Goal: Obtain resource: Obtain resource

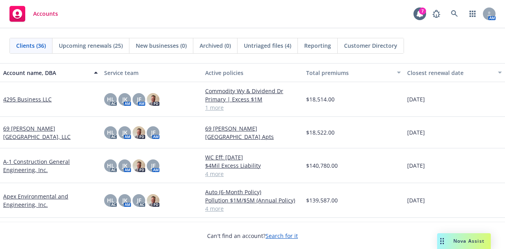
click at [42, 133] on link "69 [PERSON_NAME][GEOGRAPHIC_DATA], LLC" at bounding box center [50, 132] width 95 height 17
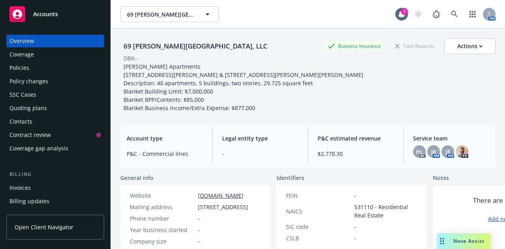
click at [49, 66] on div "Policies" at bounding box center [55, 68] width 92 height 13
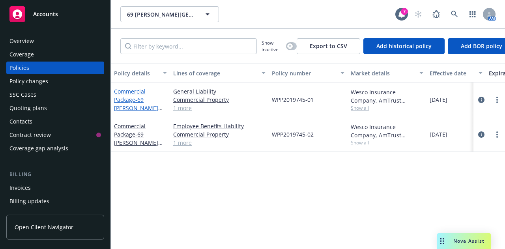
click at [138, 106] on span "- 69 [PERSON_NAME][GEOGRAPHIC_DATA] Apts" at bounding box center [139, 112] width 50 height 32
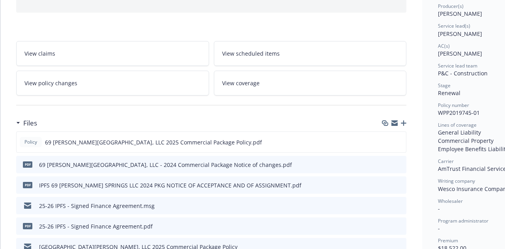
scroll to position [106, 0]
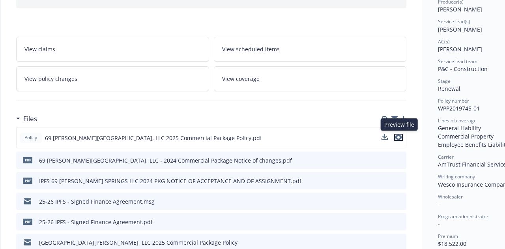
click at [397, 135] on icon "preview file" at bounding box center [398, 138] width 7 height 6
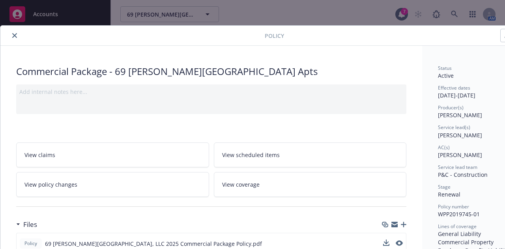
click at [17, 33] on button "close" at bounding box center [14, 35] width 9 height 9
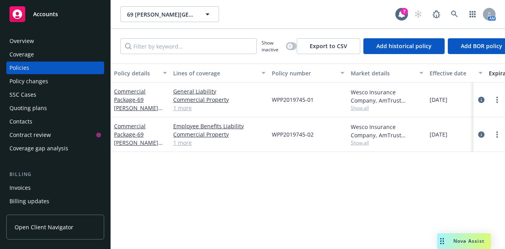
click at [49, 109] on div "Quoting plans" at bounding box center [55, 108] width 92 height 13
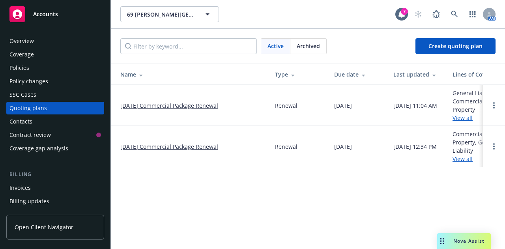
click at [199, 144] on link "[DATE] Commercial Package Renewal" at bounding box center [169, 146] width 98 height 8
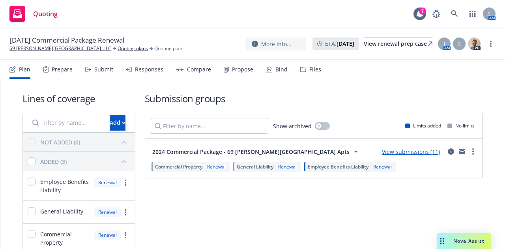
click at [305, 73] on div "Files" at bounding box center [310, 69] width 21 height 19
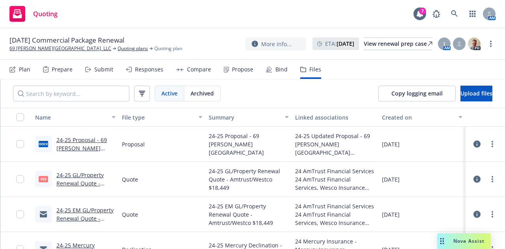
click at [85, 179] on link "24-25 GL/Property Renewal Quote - Amtrust/Westco $18,449.pdf" at bounding box center [79, 187] width 47 height 32
